Goal: Find specific page/section: Find specific page/section

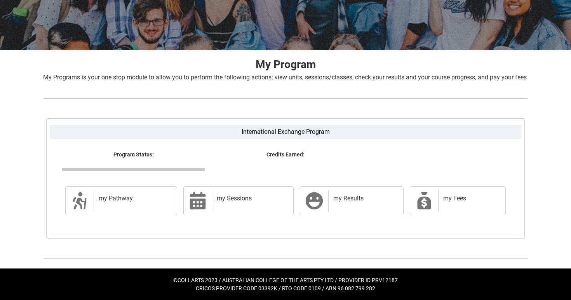
scroll to position [114, 0]
click at [452, 198] on h2 "my Fees" at bounding box center [471, 198] width 54 height 8
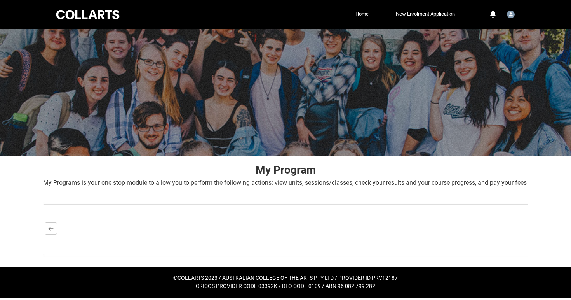
scroll to position [7, 0]
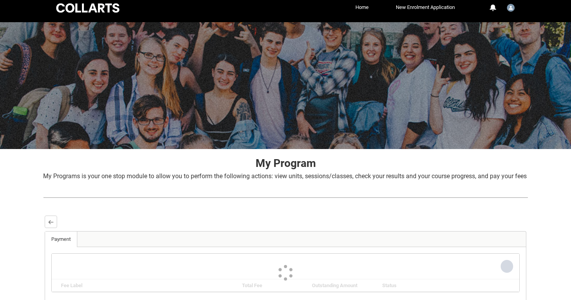
click at [452, 198] on div at bounding box center [286, 197] width 498 height 21
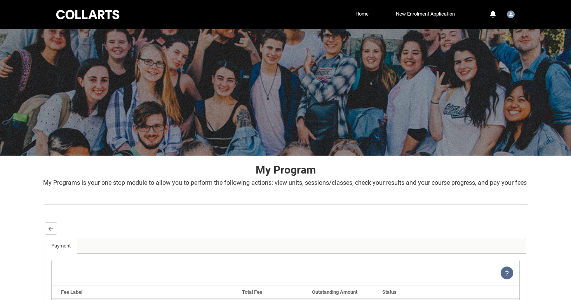
scroll to position [0, 0]
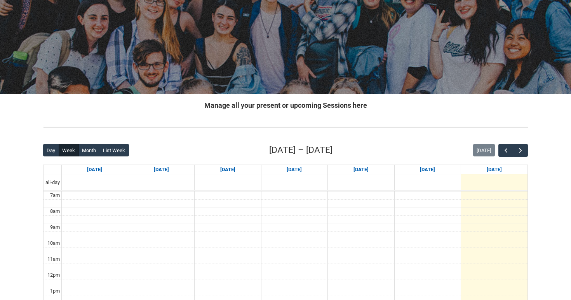
scroll to position [68, 0]
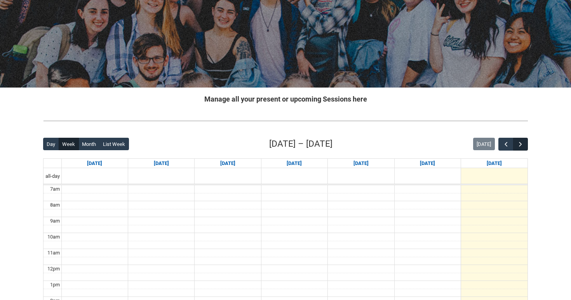
click at [526, 141] on button "button" at bounding box center [521, 144] width 15 height 13
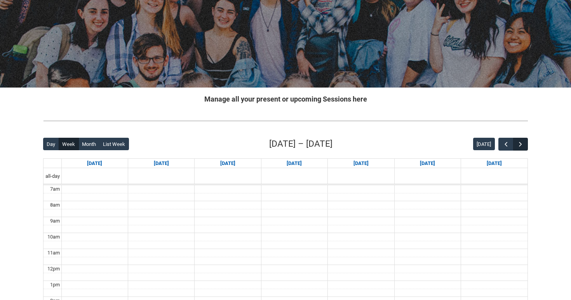
click at [523, 142] on span "button" at bounding box center [521, 144] width 8 height 8
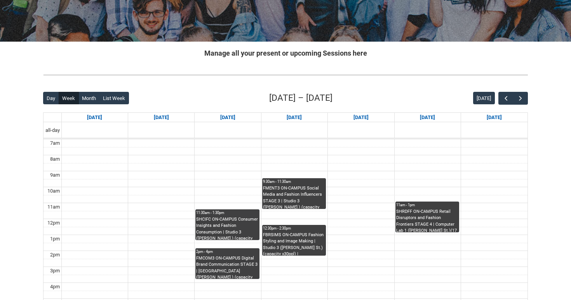
scroll to position [116, 0]
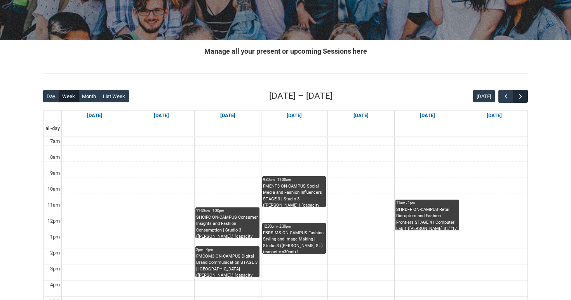
click at [520, 97] on span "button" at bounding box center [521, 97] width 8 height 8
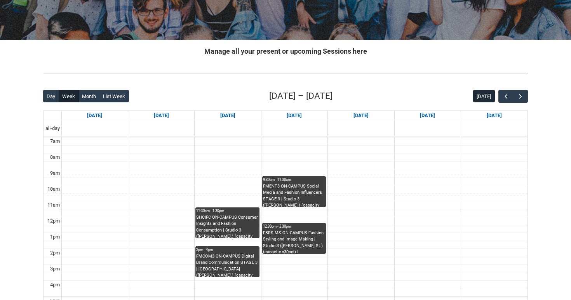
click at [482, 97] on button "[DATE]" at bounding box center [485, 96] width 22 height 12
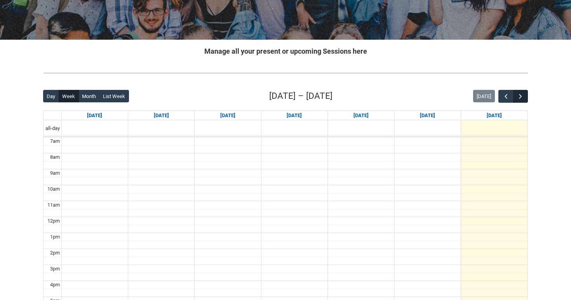
click at [520, 96] on span "button" at bounding box center [521, 97] width 8 height 8
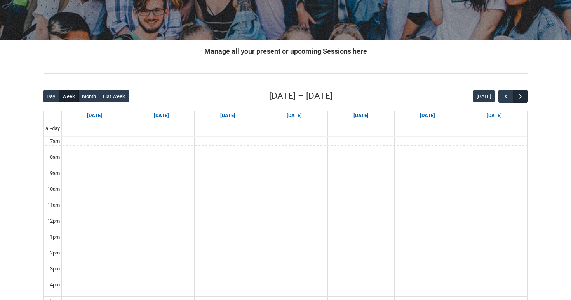
click at [520, 96] on span "button" at bounding box center [521, 97] width 8 height 8
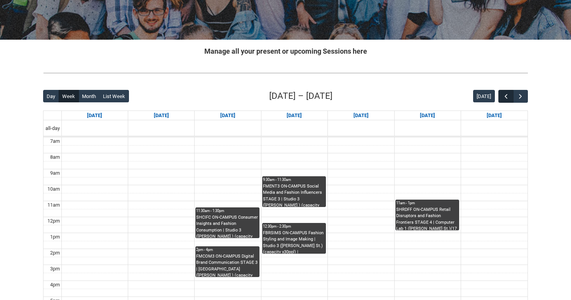
click at [503, 96] on span "button" at bounding box center [507, 97] width 8 height 8
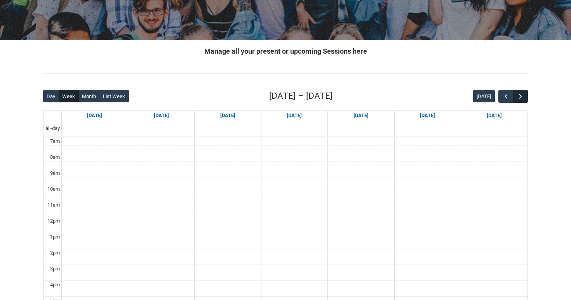
click at [521, 97] on span "button" at bounding box center [521, 97] width 8 height 8
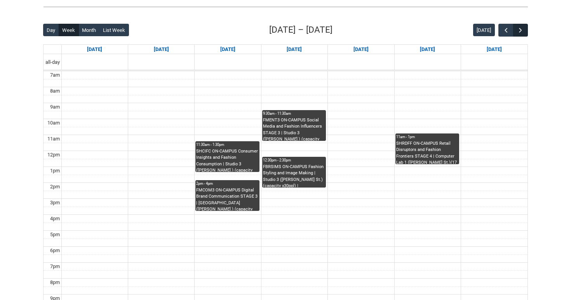
scroll to position [182, 0]
click at [520, 31] on span "button" at bounding box center [521, 30] width 8 height 8
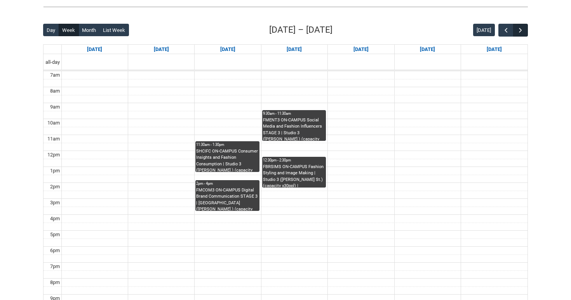
click at [520, 31] on span "button" at bounding box center [521, 30] width 8 height 8
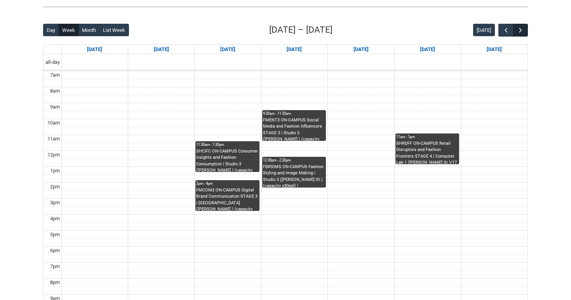
click at [520, 31] on span "button" at bounding box center [521, 30] width 8 height 8
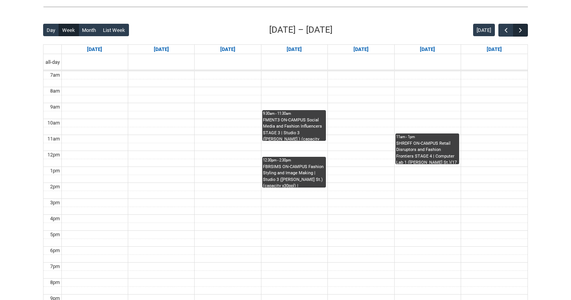
click at [520, 31] on span "button" at bounding box center [521, 30] width 8 height 8
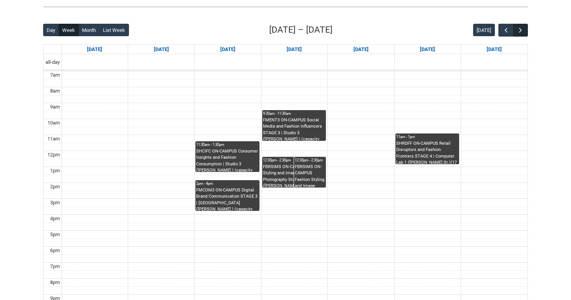
click at [520, 31] on span "button" at bounding box center [521, 30] width 8 height 8
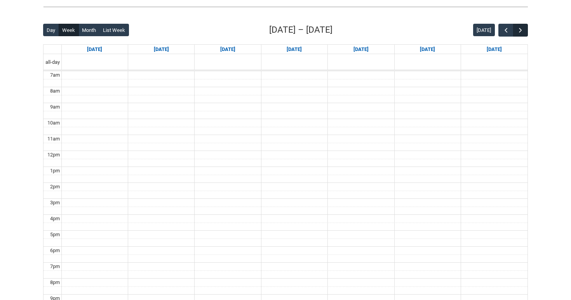
click at [520, 31] on span "button" at bounding box center [521, 30] width 8 height 8
click at [503, 30] on span "button" at bounding box center [507, 30] width 8 height 8
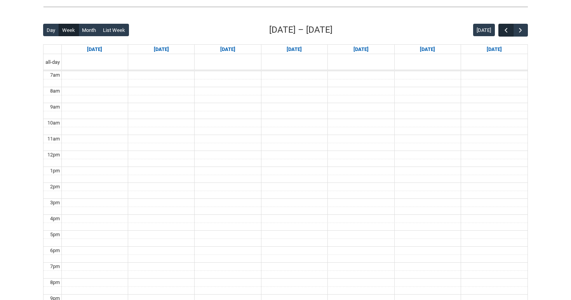
click at [503, 30] on span "button" at bounding box center [507, 30] width 8 height 8
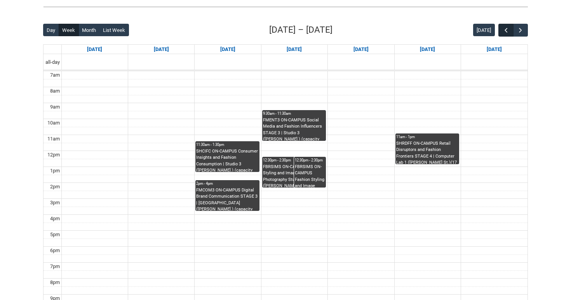
click at [503, 31] on span "button" at bounding box center [507, 30] width 8 height 8
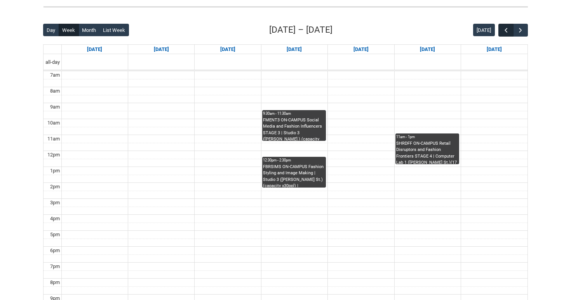
click at [503, 31] on span "button" at bounding box center [507, 30] width 8 height 8
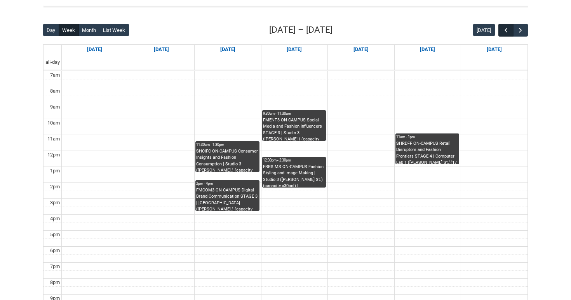
click at [503, 31] on span "button" at bounding box center [507, 30] width 8 height 8
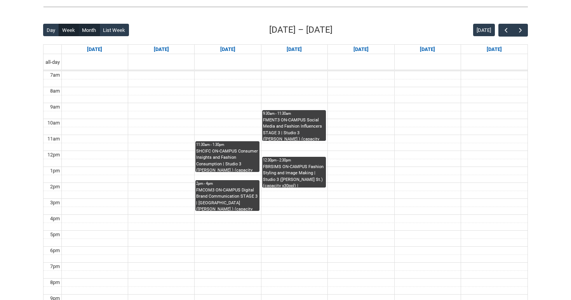
click at [87, 30] on button "Month" at bounding box center [89, 30] width 21 height 12
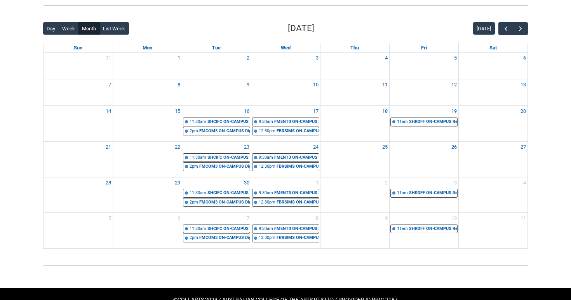
scroll to position [192, 0]
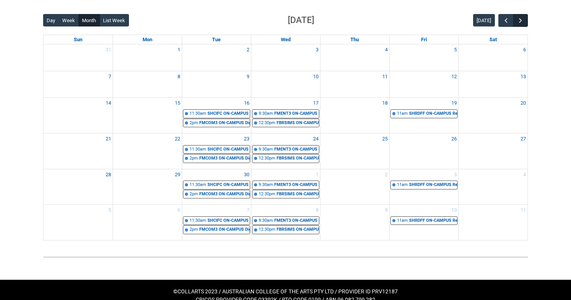
click at [522, 17] on span "button" at bounding box center [521, 21] width 8 height 8
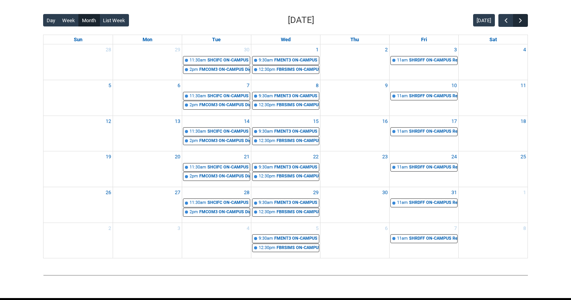
scroll to position [182, 0]
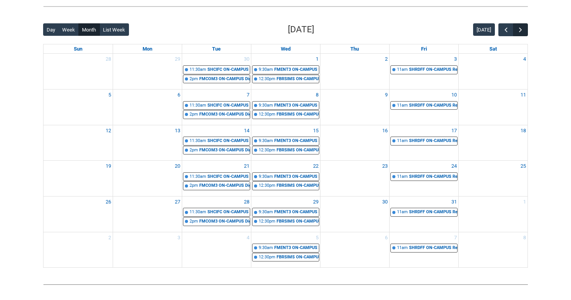
click at [522, 25] on button "button" at bounding box center [521, 29] width 15 height 13
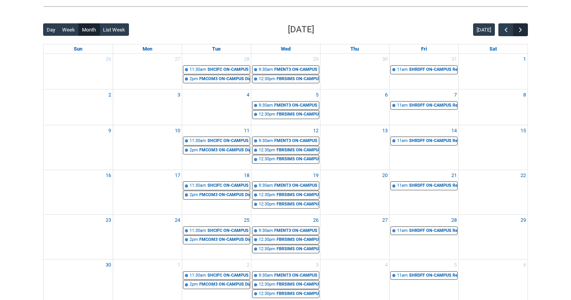
click at [521, 25] on button "button" at bounding box center [521, 29] width 15 height 13
